Goal: Task Accomplishment & Management: Manage account settings

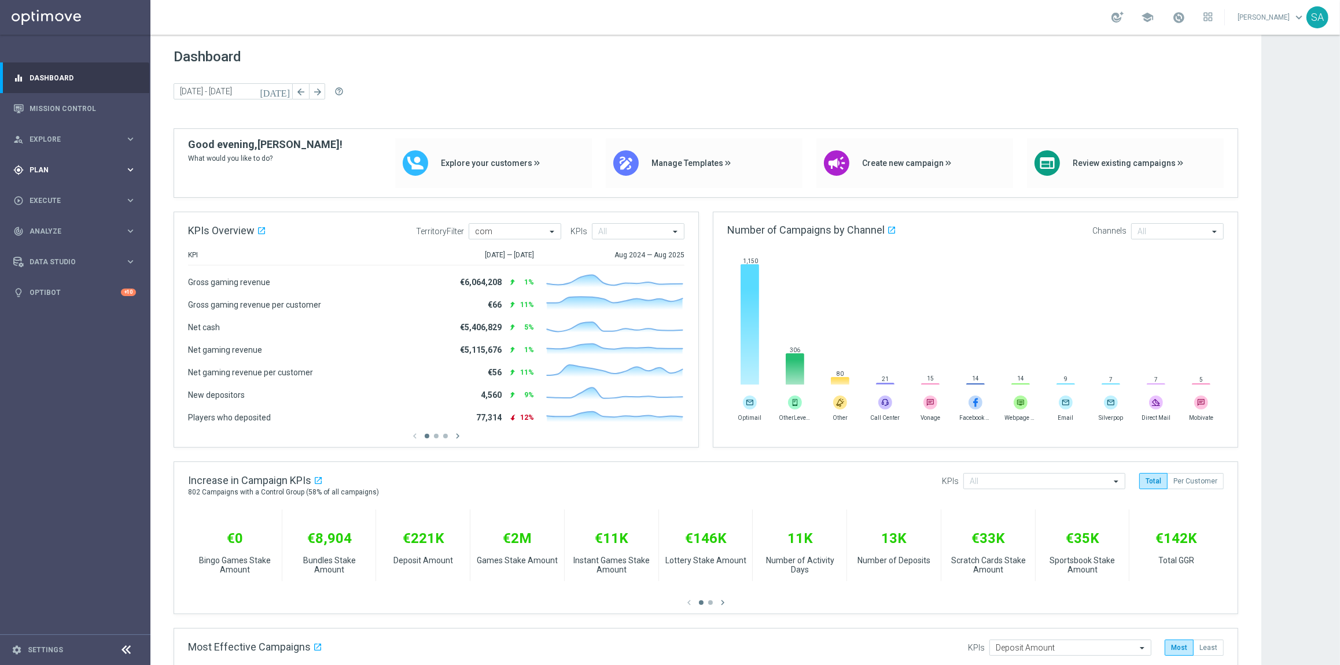
click at [40, 171] on span "Plan" at bounding box center [77, 170] width 95 height 7
click at [56, 227] on span "Templates" at bounding box center [72, 228] width 83 height 7
click at [78, 248] on link "Optimail" at bounding box center [78, 245] width 84 height 9
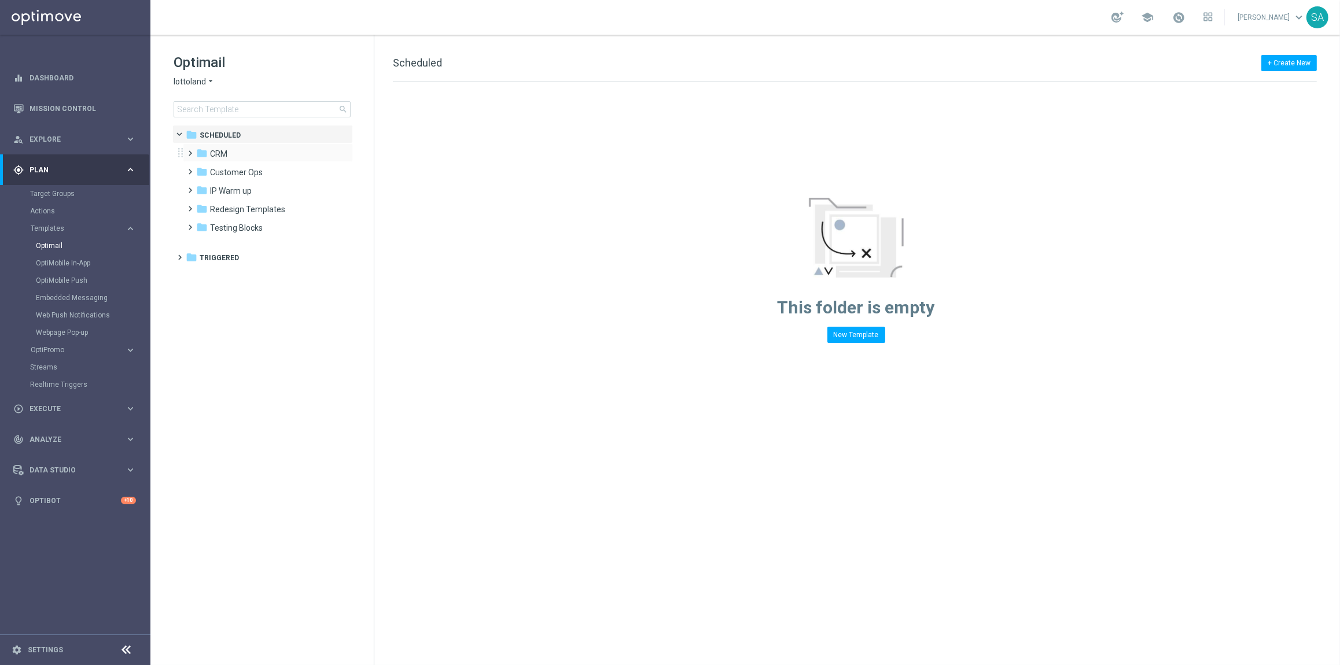
click at [191, 150] on span at bounding box center [188, 148] width 5 height 5
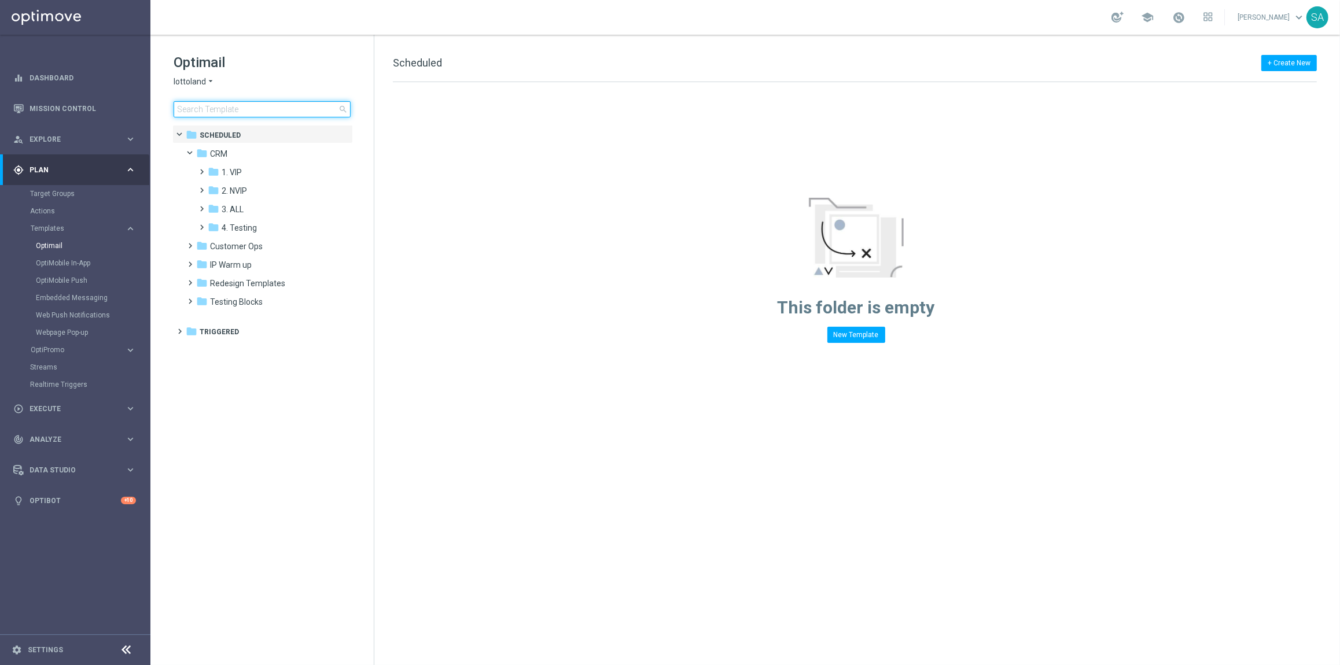
click at [247, 111] on input at bounding box center [262, 109] width 177 height 16
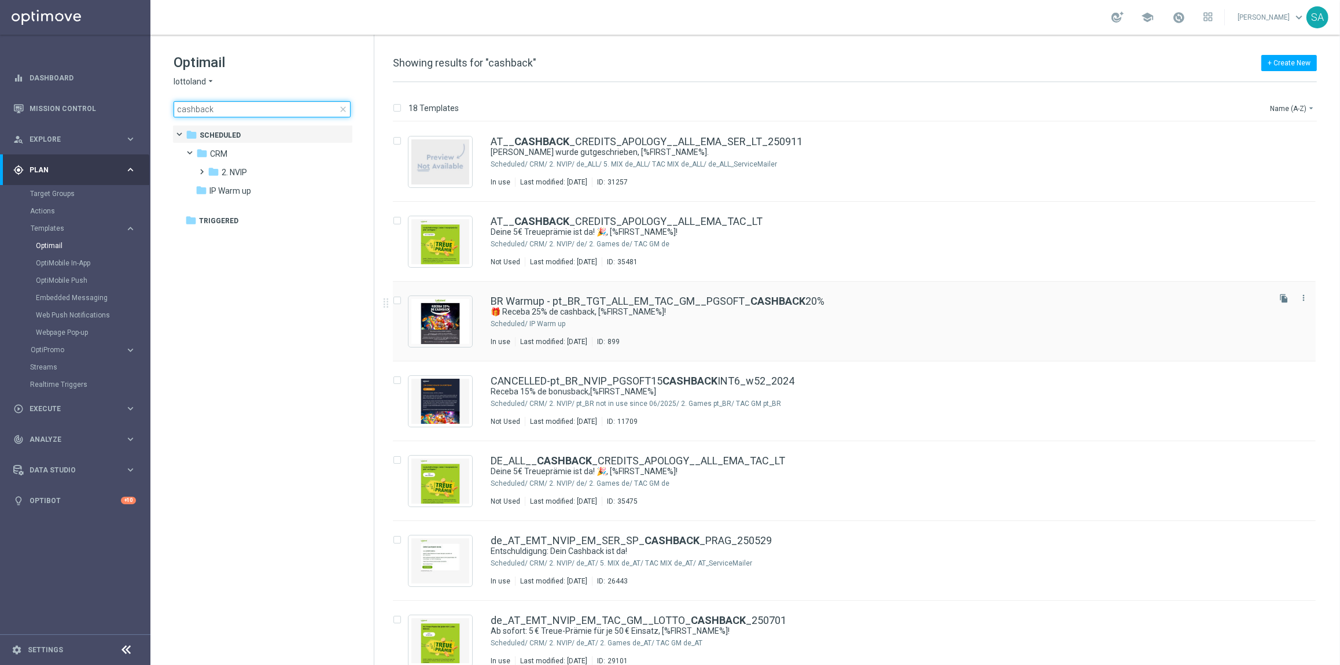
type input "cashback"
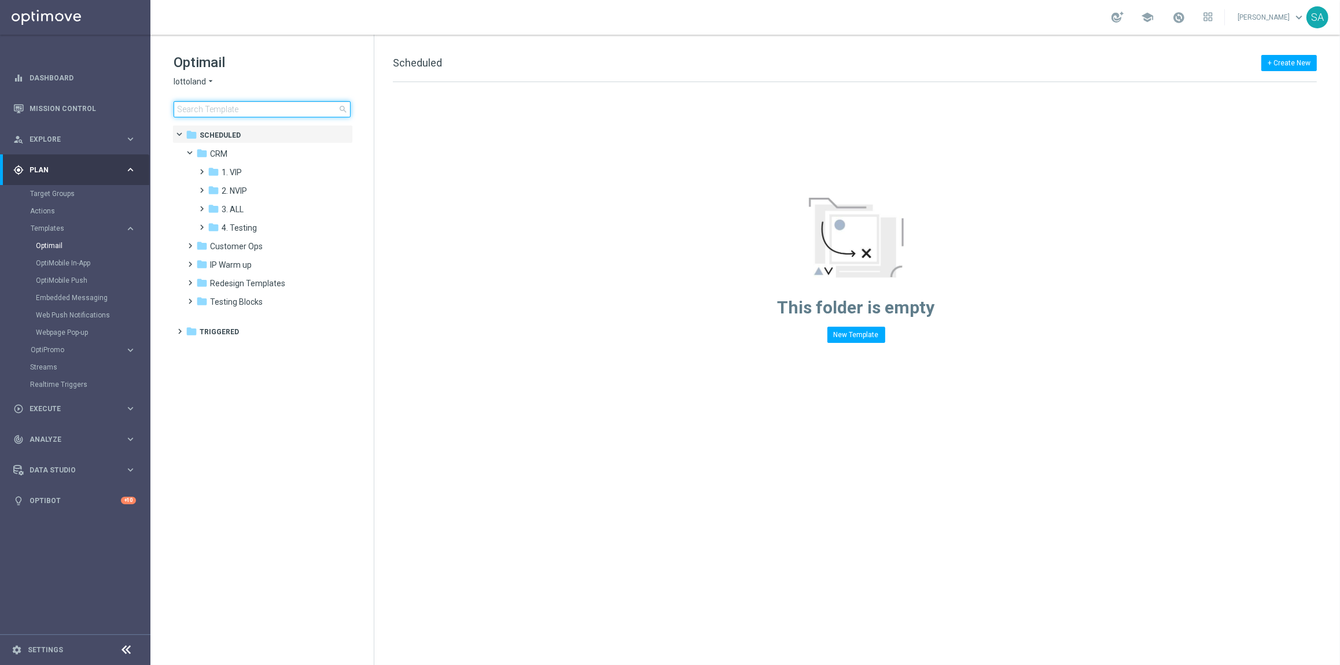
click at [240, 108] on input at bounding box center [262, 109] width 177 height 16
click at [296, 159] on div "folder CRM" at bounding box center [262, 154] width 133 height 13
click at [234, 130] on span "Scheduled" at bounding box center [220, 135] width 41 height 10
click at [226, 106] on input at bounding box center [262, 109] width 177 height 16
type input "25"
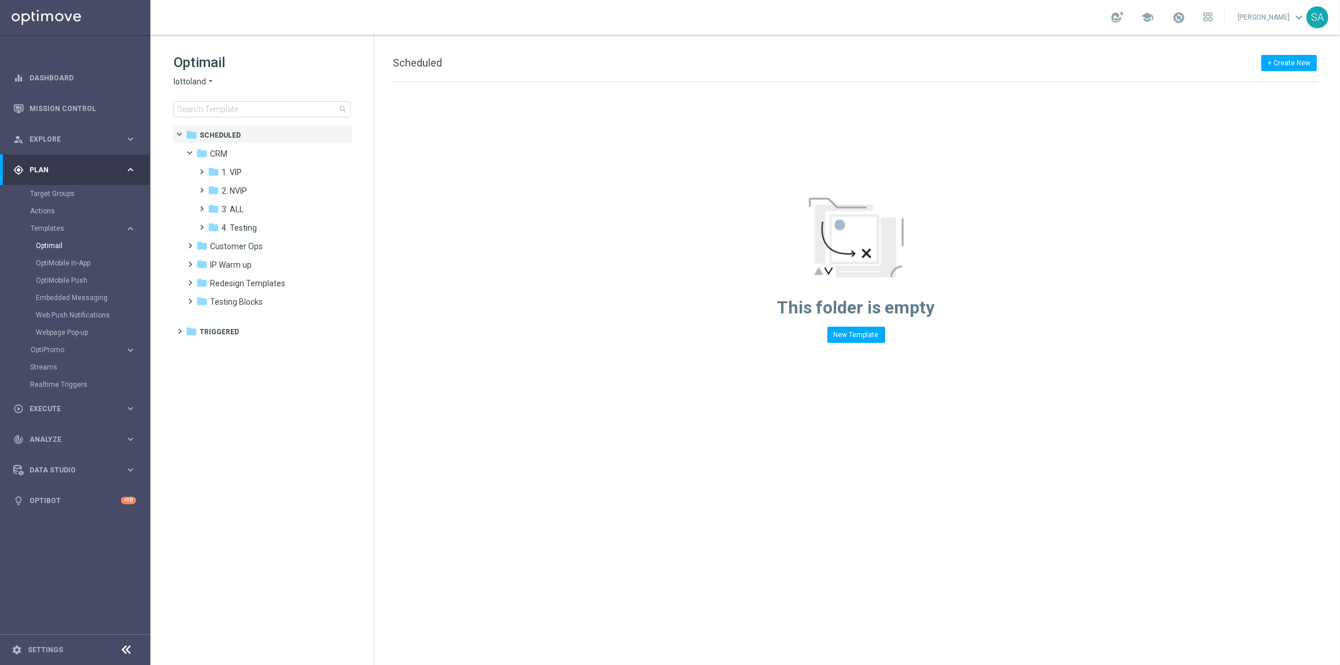
click at [265, 79] on div "lottoland arrow_drop_down × lottoland" at bounding box center [262, 81] width 177 height 11
click at [227, 155] on span "CRM" at bounding box center [218, 154] width 17 height 10
click at [234, 195] on span "2. NVIP" at bounding box center [234, 191] width 25 height 10
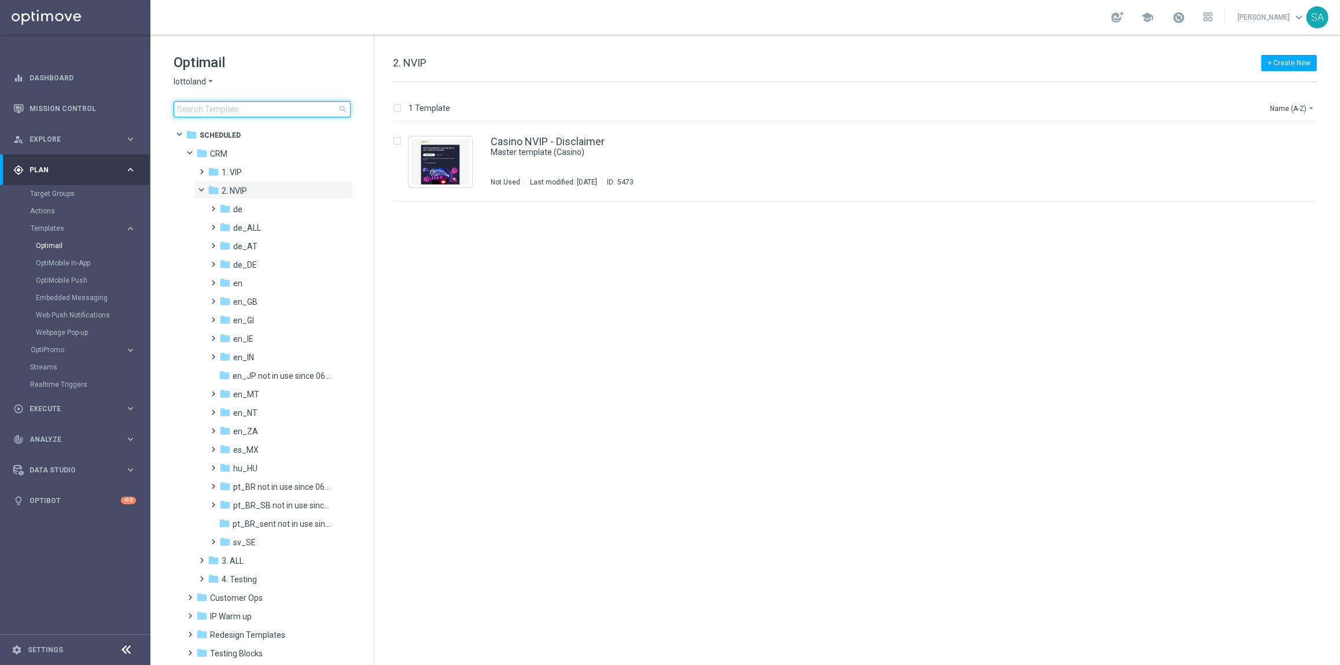
click at [297, 111] on input at bounding box center [262, 109] width 177 height 16
type input "_250911"
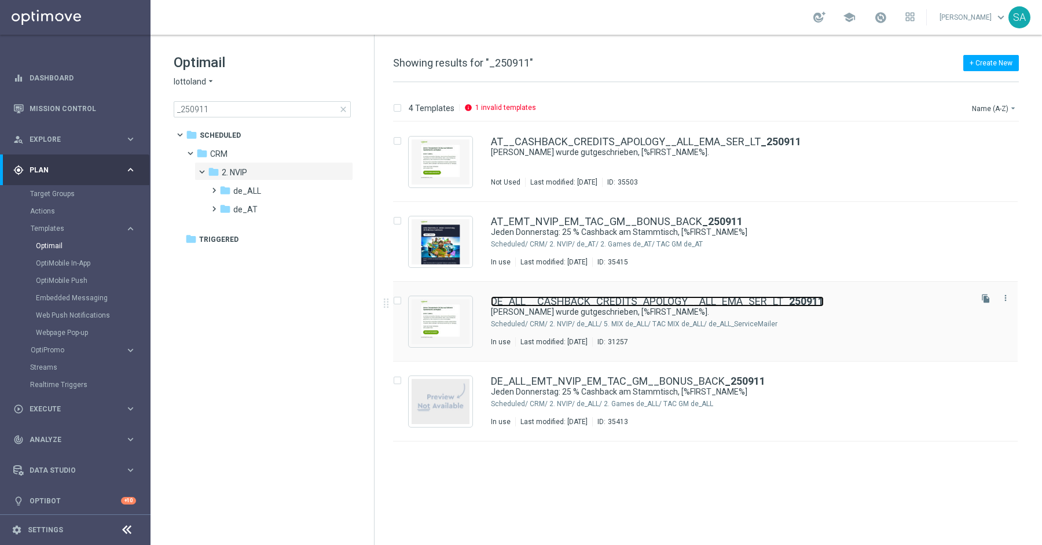
click at [513, 304] on link "DE_ALL__CASHBACK_CREDITS_APOLOGY__ALL_EMA_SER_LT _250911" at bounding box center [657, 301] width 333 height 10
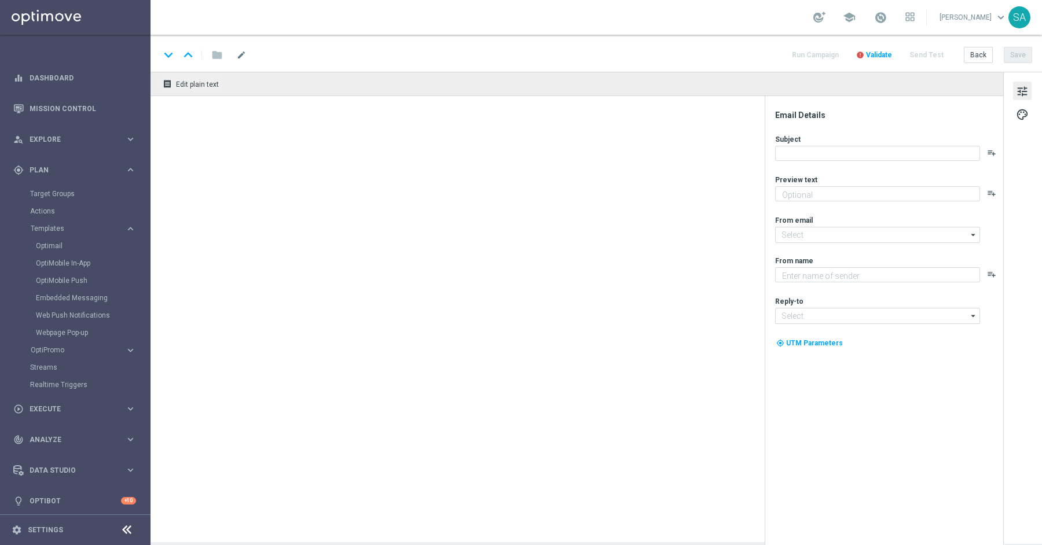
type textarea "Deine Treueprämie ist jetzt auf deinem Spielerkonto verfügbar."
type textarea "Lottoland"
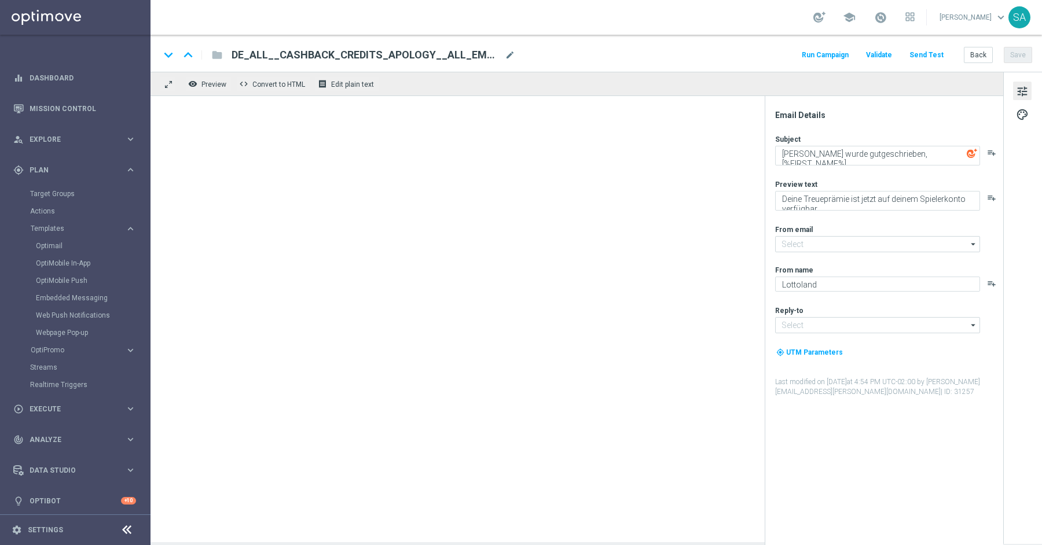
type input "[EMAIL_ADDRESS][DOMAIN_NAME]"
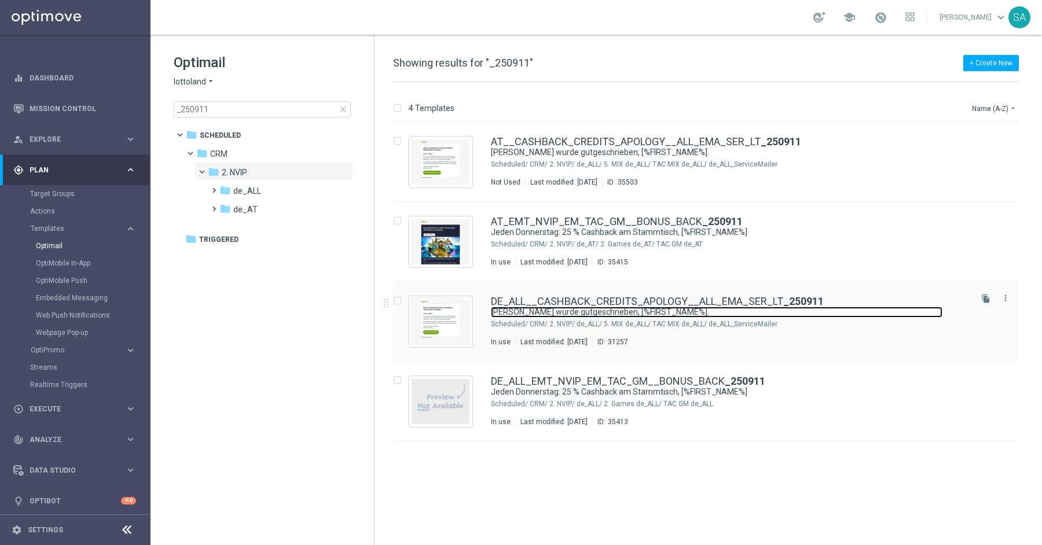
click at [568, 309] on link "[PERSON_NAME] wurde gutgeschrieben, [%FIRST_NAME%]." at bounding box center [716, 312] width 451 height 11
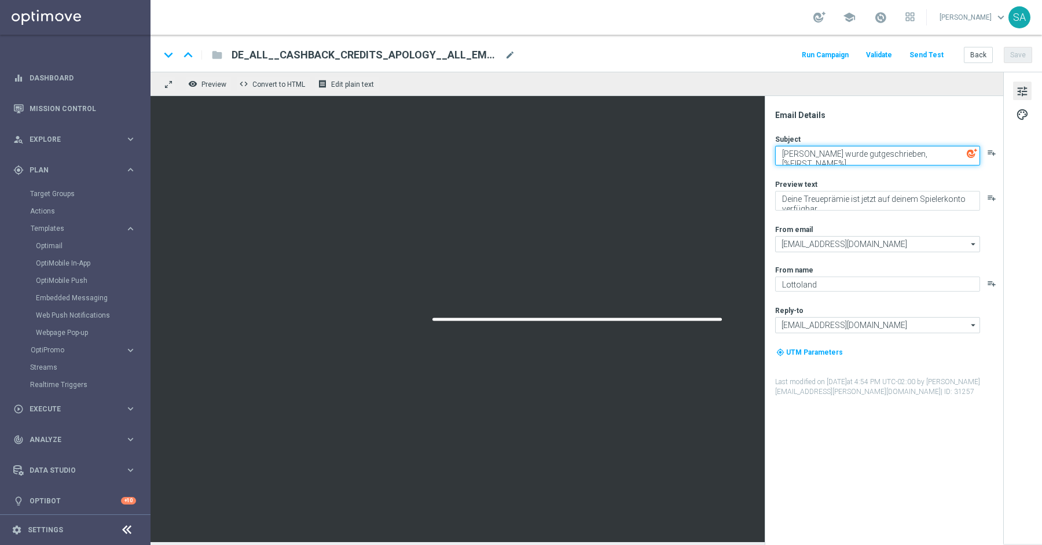
drag, startPoint x: 851, startPoint y: 153, endPoint x: 770, endPoint y: 148, distance: 80.6
click at [770, 148] on div "Email Details Subject Deine Treueprämie wurde gutgeschrieben, [%FIRST_NAME%]. p…" at bounding box center [883, 320] width 238 height 449
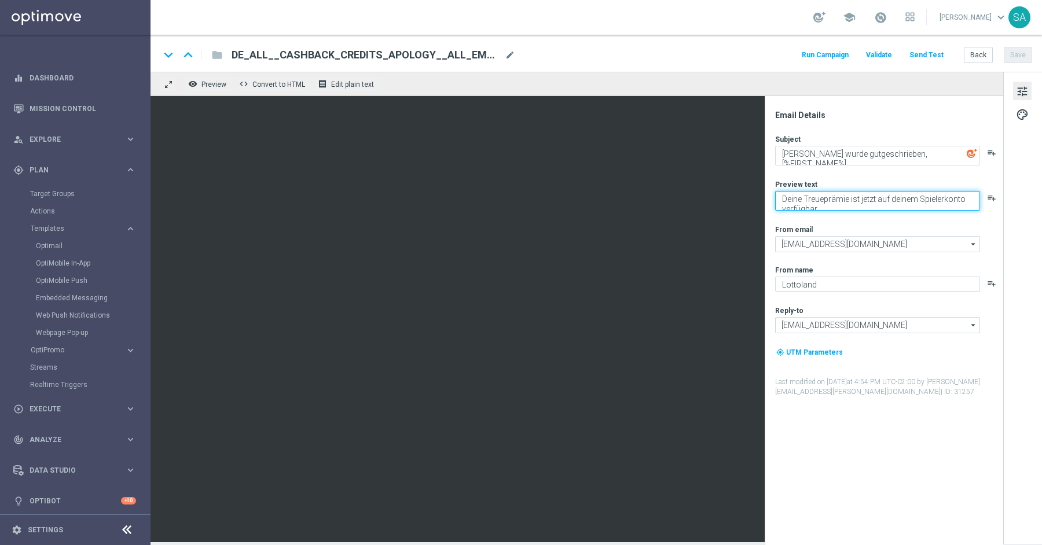
drag, startPoint x: 848, startPoint y: 197, endPoint x: 775, endPoint y: 189, distance: 73.9
click at [775, 189] on div "Preview text Deine Treueprämie ist jetzt auf deinem Spielerkonto verfügbar. pla…" at bounding box center [888, 194] width 227 height 31
click at [817, 176] on div "Subject Deine Treueprämie wurde gutgeschrieben, [%FIRST_NAME%]. playlist_add Pr…" at bounding box center [888, 265] width 227 height 263
click at [812, 193] on textarea "Deine Treueprämie ist jetzt auf deinem Spielerkonto verfügbar." at bounding box center [877, 201] width 205 height 20
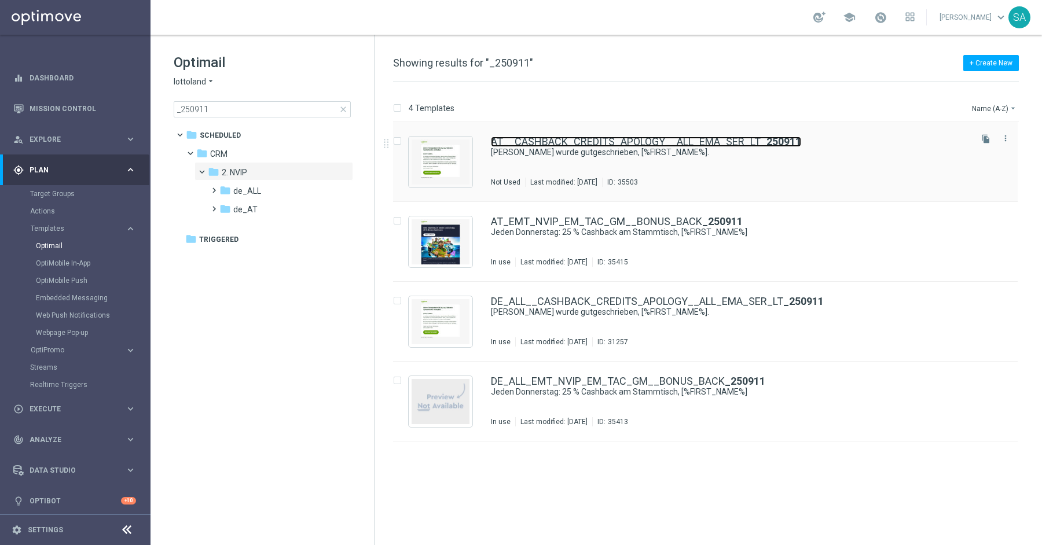
click at [634, 145] on link "AT__CASHBACK_CREDITS_APOLOGY__ALL_EMA_SER_LT _250911" at bounding box center [646, 142] width 310 height 10
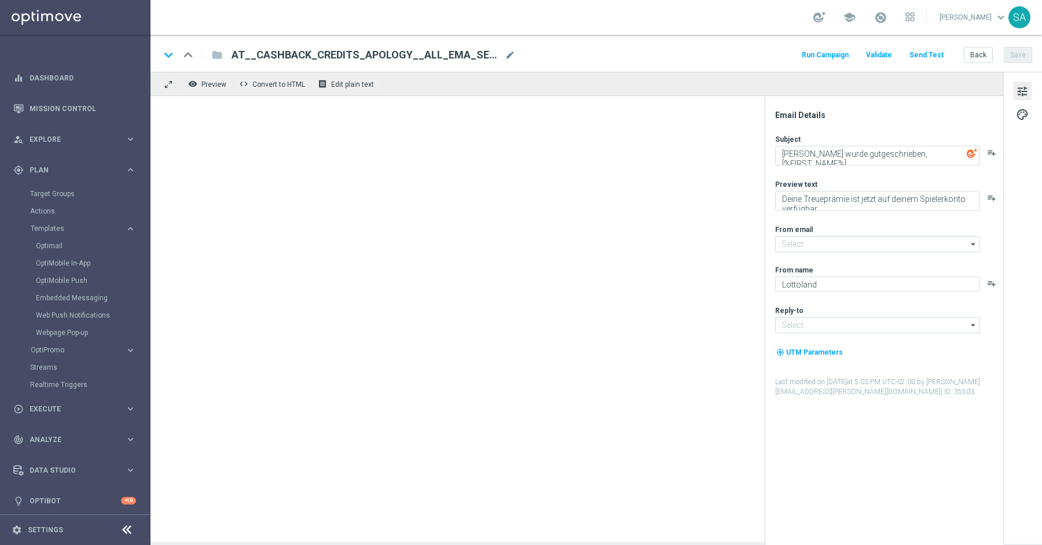
type input "[EMAIL_ADDRESS][DOMAIN_NAME]"
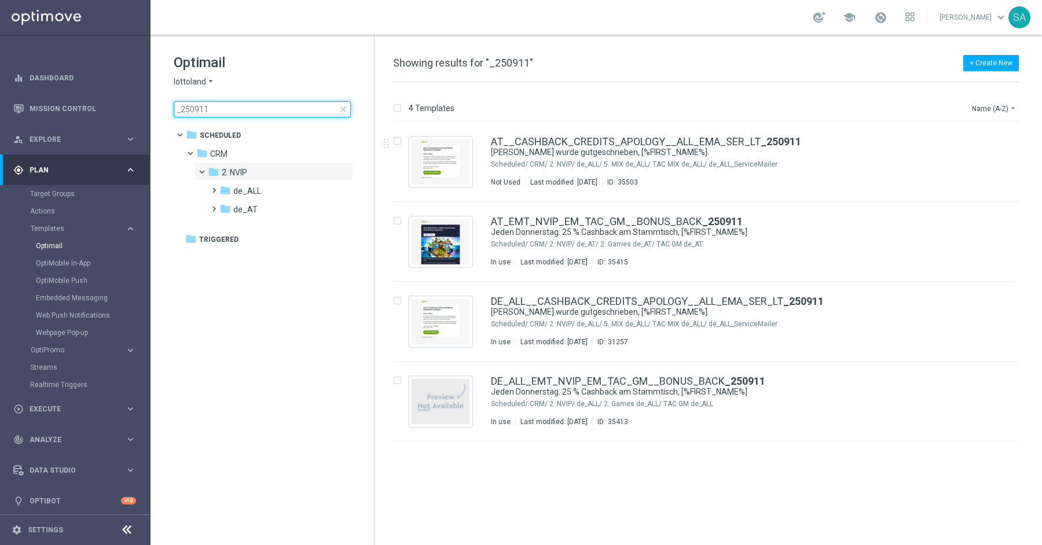
click at [226, 105] on input "_250911" at bounding box center [262, 109] width 177 height 16
type input "CASHBACK_CREDITS_APOLOGY"
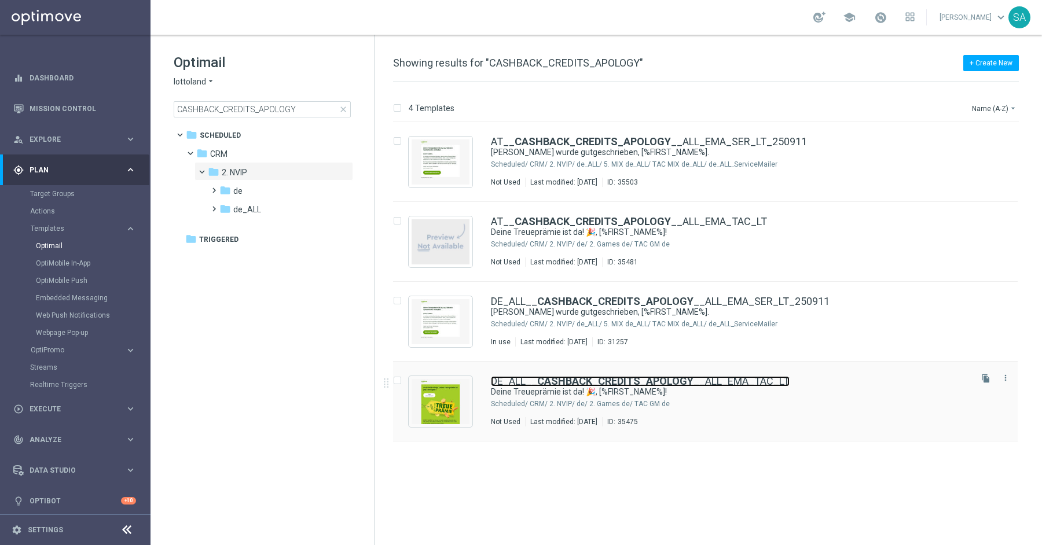
click at [715, 380] on link "DE_ALL__ CASHBACK_CREDITS_APOLOGY __ALL_EMA_TAC_LT" at bounding box center [640, 381] width 299 height 10
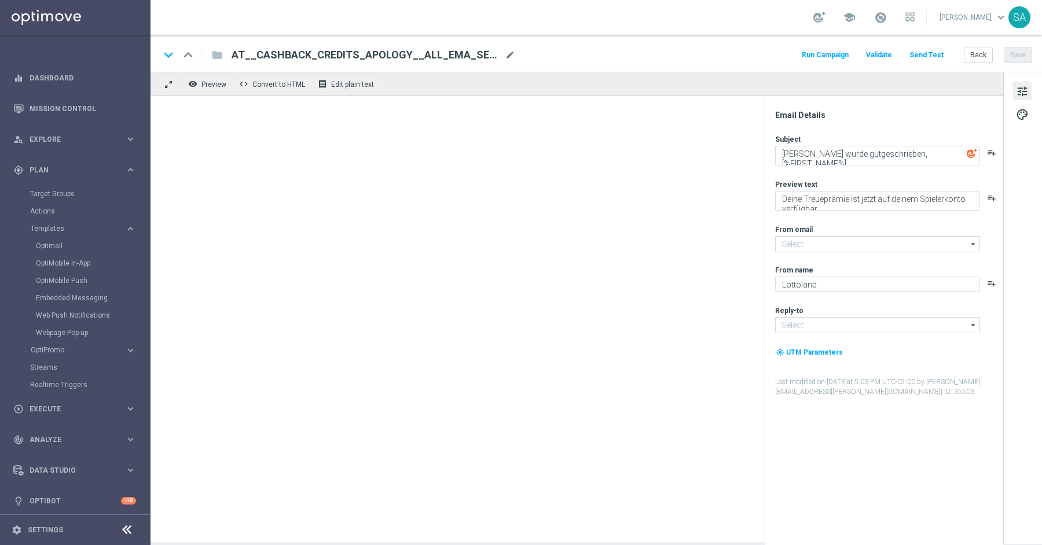
type input "[EMAIL_ADDRESS][DOMAIN_NAME]"
type textarea "Deine Treueprämie ist da! 🎉, [%FIRST_NAME%]!"
type textarea "Gutschrift erfolgt: Sichere dir jetzt deine Treueprämie."
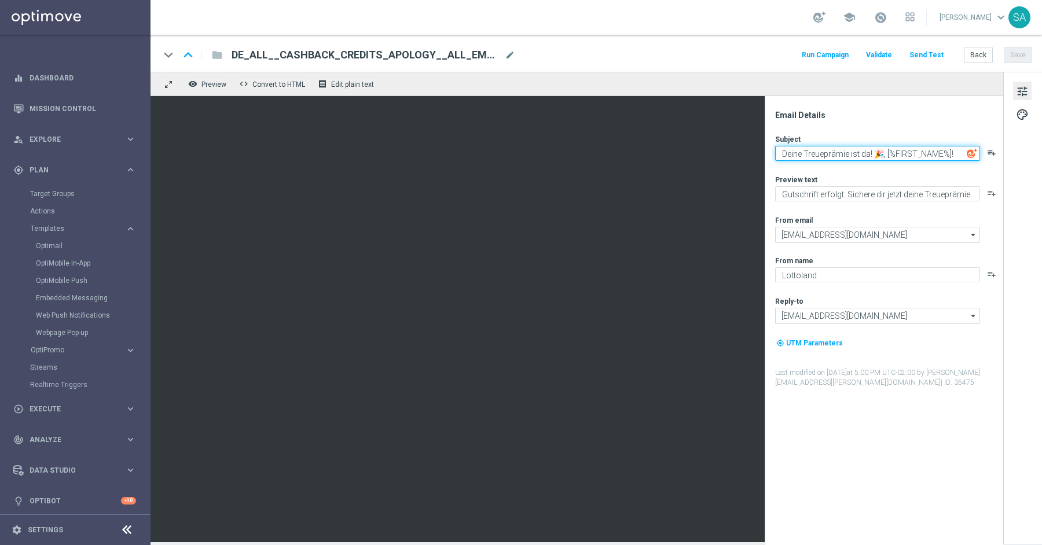
drag, startPoint x: 788, startPoint y: 153, endPoint x: 915, endPoint y: 152, distance: 127.3
click at [915, 152] on textarea "Deine Treueprämie ist da! 🎉, [%FIRST_NAME%]!" at bounding box center [877, 153] width 205 height 15
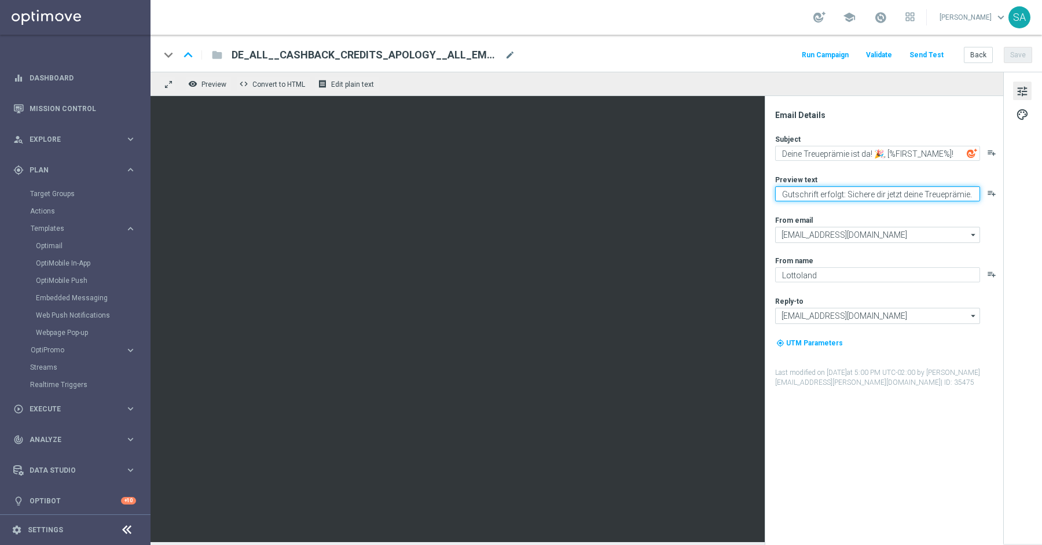
drag, startPoint x: 782, startPoint y: 196, endPoint x: 943, endPoint y: 205, distance: 161.7
click at [943, 205] on div "Subject Deine Treueprämie ist da! 🎉, [%FIRST_NAME%]! playlist_add Preview text …" at bounding box center [888, 260] width 227 height 253
click at [386, 55] on span "DE_ALL__CASHBACK_CREDITS_APOLOGY__ALL_EMA_TAC_LT" at bounding box center [365, 55] width 268 height 14
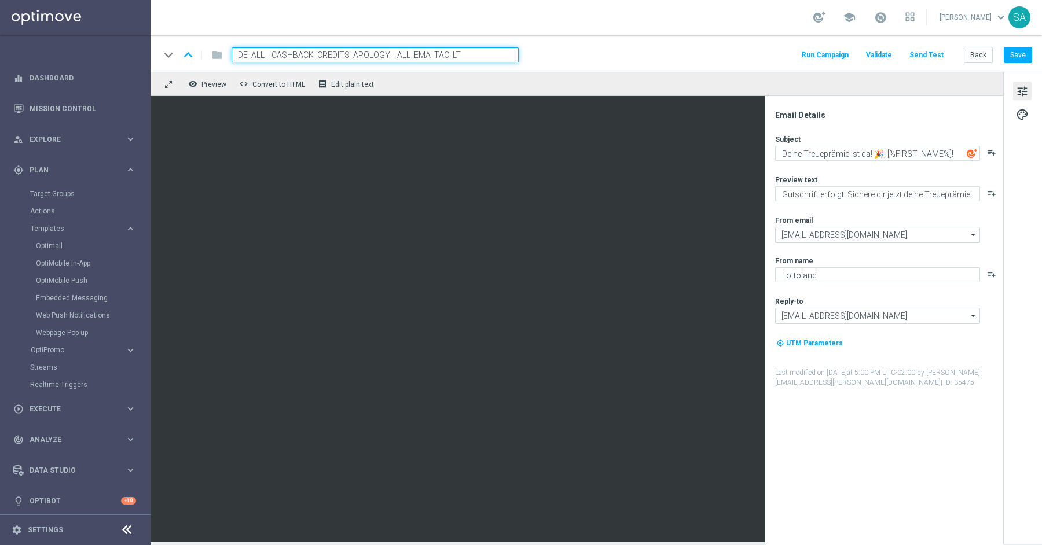
paste input "_250911"
type input "DE_ALL__CASHBACK_CREDITS_APOLOGY__ALL_EMA_TAC_LT_250911"
click at [585, 56] on div "keyboard_arrow_down keyboard_arrow_up folder DE_ALL__CASHBACK_CREDITS_APOLOGY__…" at bounding box center [596, 54] width 872 height 15
click at [1013, 58] on button "Save" at bounding box center [1017, 55] width 28 height 16
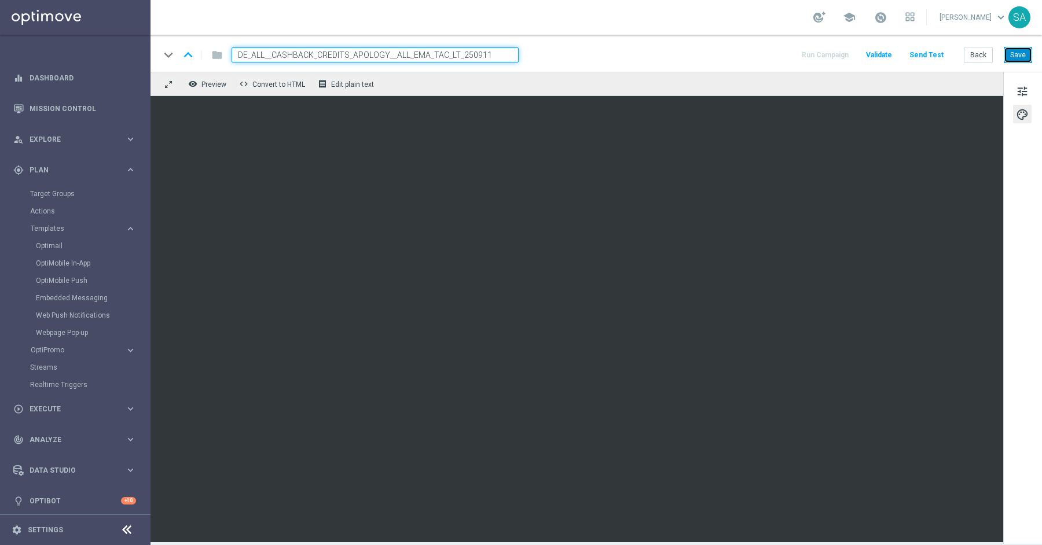
click at [1024, 53] on button "Save" at bounding box center [1017, 55] width 28 height 16
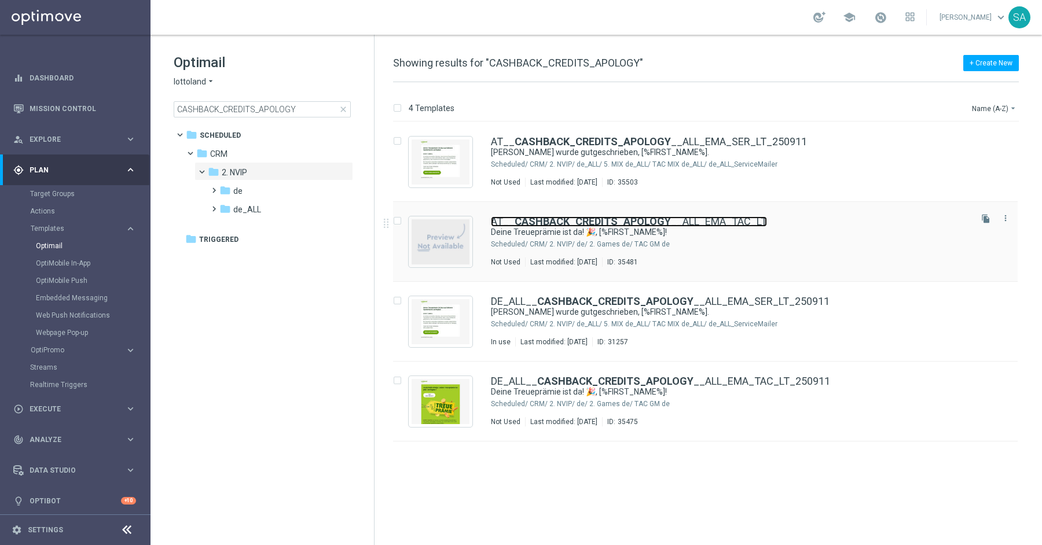
click at [520, 220] on b "CASHBACK_CREDITS_APOLOGY" at bounding box center [592, 221] width 156 height 12
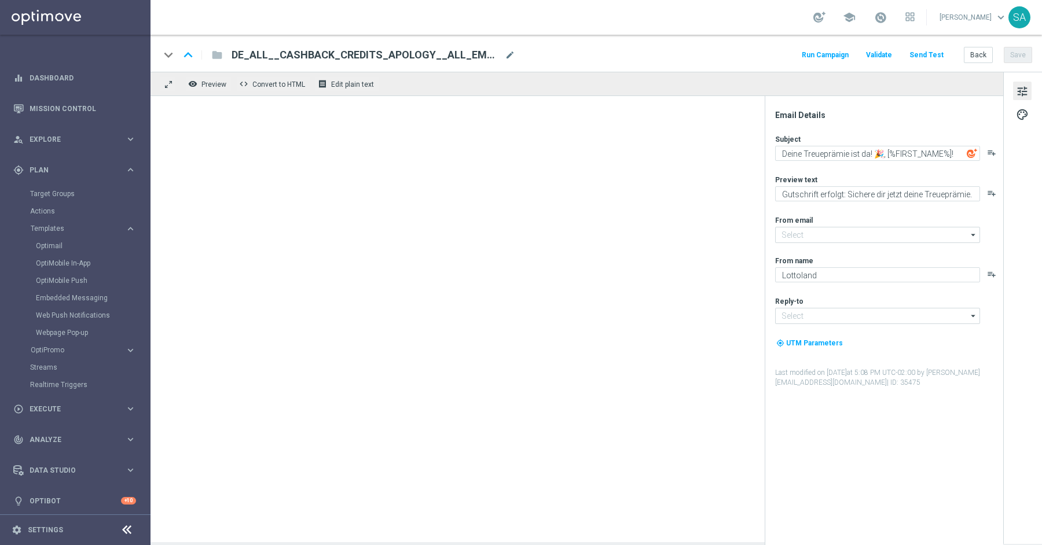
type textarea "Gutschrift erfolgt. Sichere dir jetzt deine Treueprämie."
type input "[EMAIL_ADDRESS][DOMAIN_NAME]"
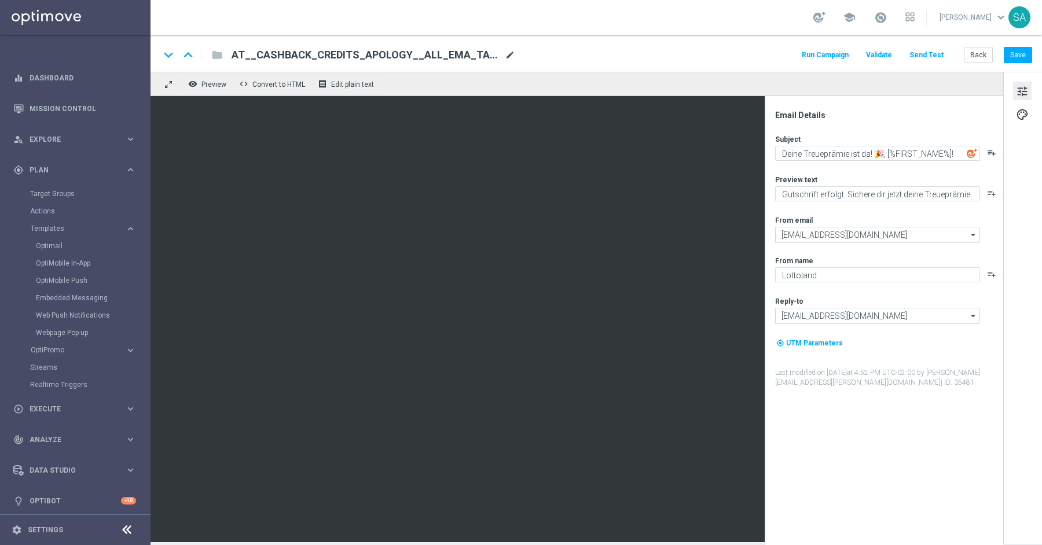
click at [509, 57] on span "mode_edit" at bounding box center [510, 55] width 10 height 10
paste input "_250911"
type input "AT__CASHBACK_CREDITS_APOLOGY__ALL_EMA_TAC_LT_250911"
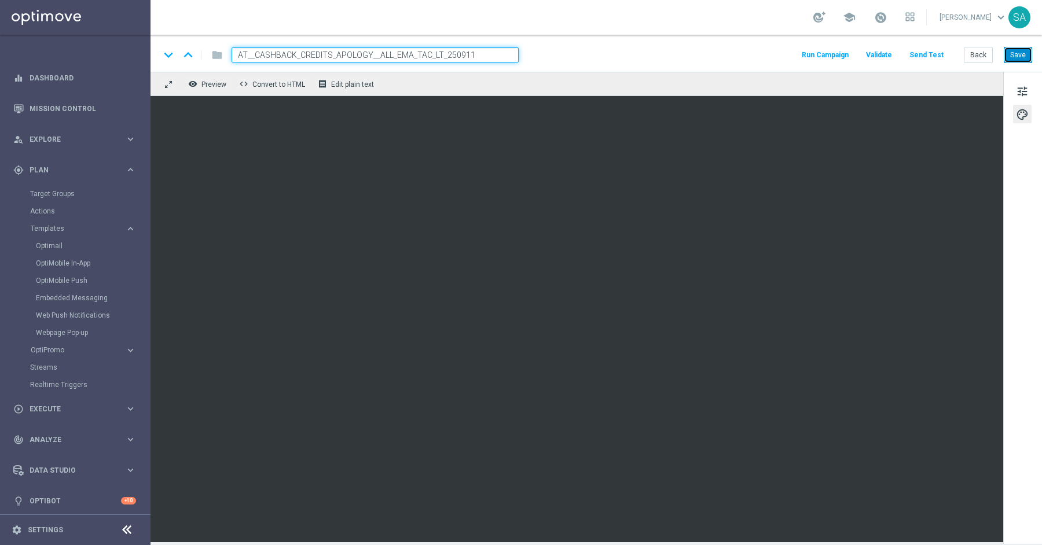
click at [1013, 52] on button "Save" at bounding box center [1017, 55] width 28 height 16
click at [389, 55] on input "AT__CASHBACK_CREDITS_APOLOGY__ALL_EMA_TAC_LT_250911" at bounding box center [374, 54] width 287 height 15
drag, startPoint x: 441, startPoint y: 55, endPoint x: 506, endPoint y: 57, distance: 64.8
click at [506, 57] on input "AT__CASHBACK_CREDITS_APOLOGY__ALL_EMA_TAC_LT_250911" at bounding box center [374, 54] width 287 height 15
click at [594, 54] on div "keyboard_arrow_down keyboard_arrow_up folder AT__CASHBACK_CREDITS_APOLOGY__ALL_…" at bounding box center [596, 54] width 872 height 15
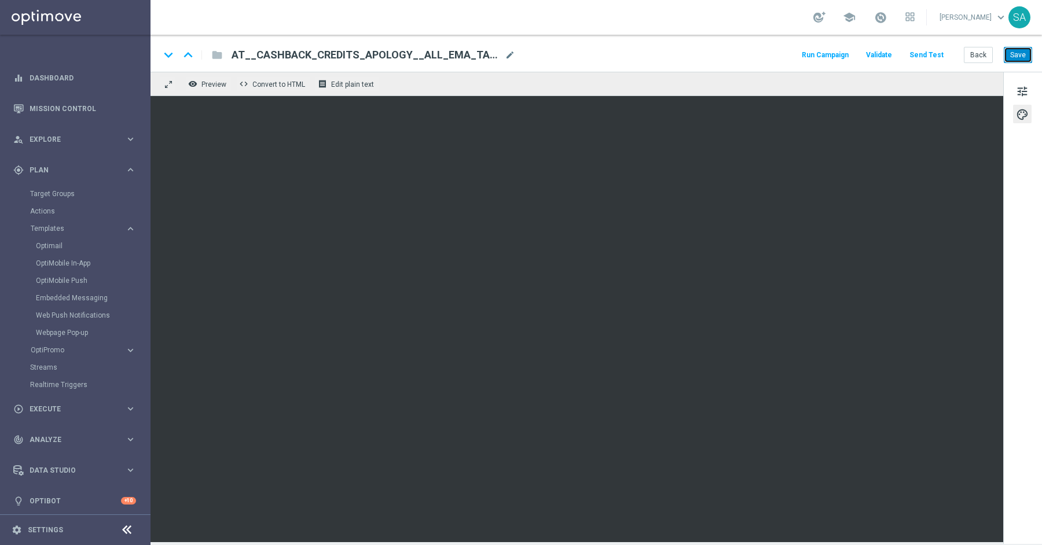
click at [1017, 56] on button "Save" at bounding box center [1017, 55] width 28 height 16
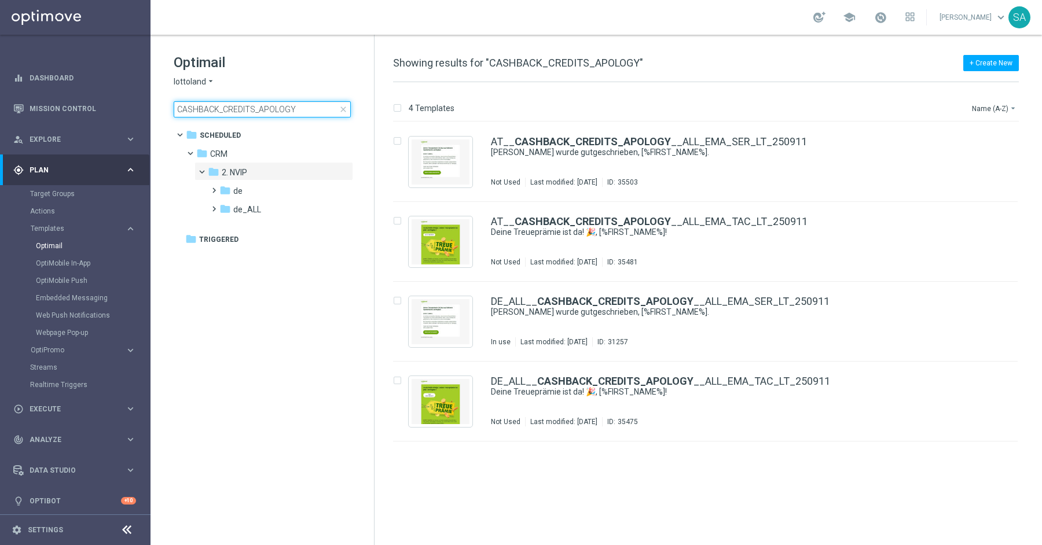
click at [294, 111] on input "CASHBACK_CREDITS_APOLOGY" at bounding box center [262, 109] width 177 height 16
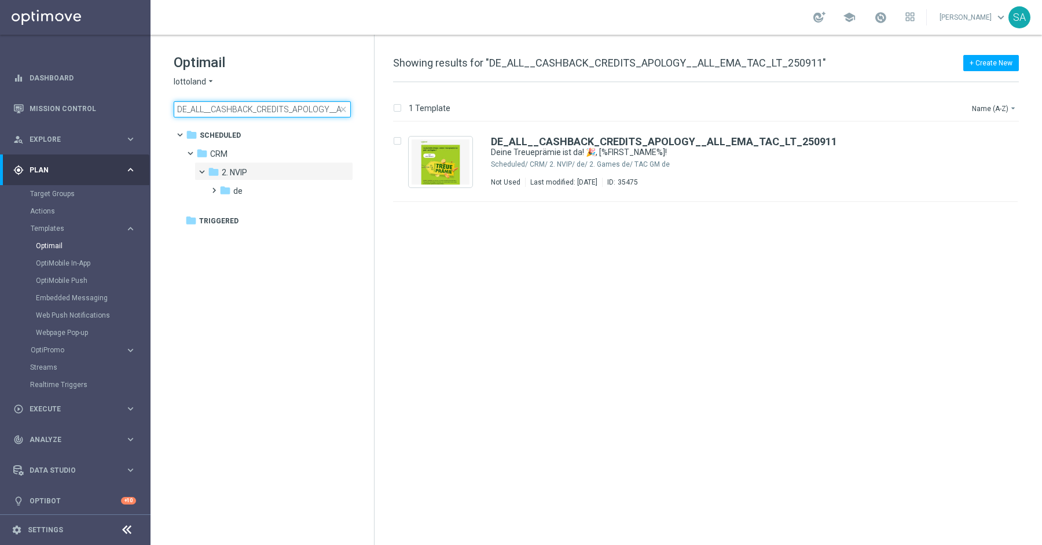
click at [285, 108] on input "DE_ALL__CASHBACK_CREDITS_APOLOGY__ALL_EMA_TAC_LT_250911" at bounding box center [262, 109] width 177 height 16
click at [256, 104] on input "DE_ALL__CASHBACK_CREDITS_APOLOGY__ALL_EMA_SER_LT_250911" at bounding box center [262, 109] width 177 height 16
click at [293, 108] on input "AT__CASHBACK_CREDITS_APOLOGY__ALL_EMA_TAC_LT_250911" at bounding box center [262, 109] width 177 height 16
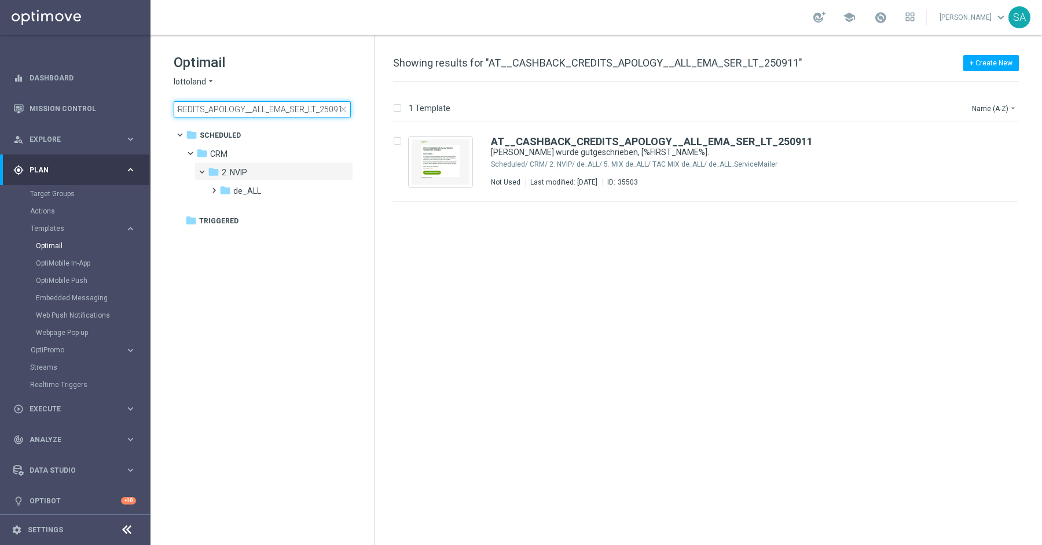
type input "AT__CASHBACK_CREDITS_APOLOGY__ALL_EMA_SER_LT_250911"
click at [650, 315] on div "insert_drive_file AT__CASHBACK_CREDITS_APOLOGY__ALL_EMA_SER_LT_250911 Deine Tre…" at bounding box center [710, 333] width 658 height 423
